Goal: Task Accomplishment & Management: Manage account settings

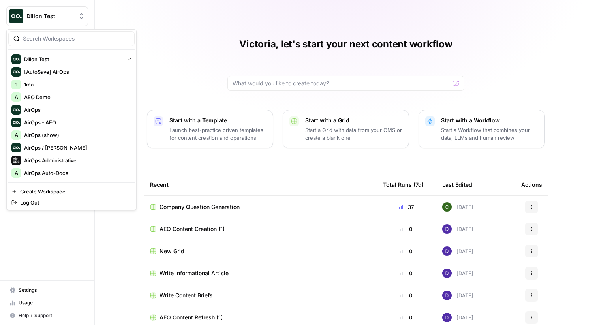
click at [59, 9] on button "Dillon Test" at bounding box center [47, 16] width 82 height 20
click at [236, 30] on div "Victoria, let's start your next content workflow Start with a Template Launch b…" at bounding box center [346, 181] width 502 height 363
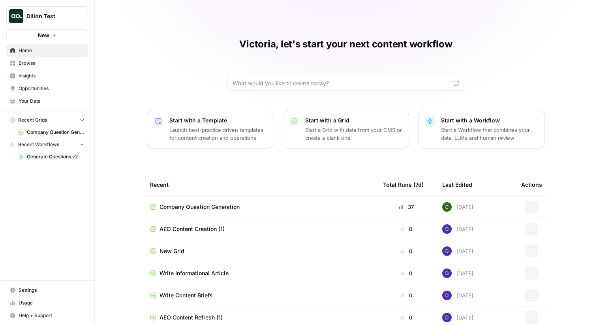
click at [70, 20] on button "Dillon Test" at bounding box center [47, 16] width 82 height 20
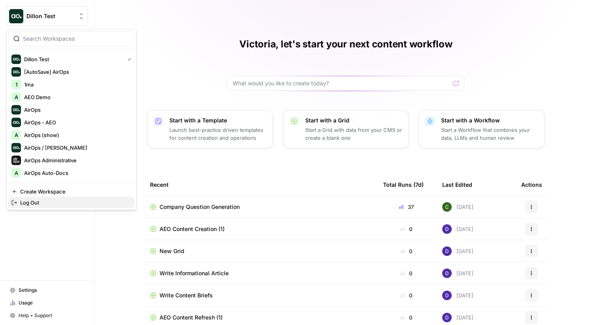
click at [32, 202] on span "Log Out" at bounding box center [74, 203] width 108 height 8
